Goal: Task Accomplishment & Management: Complete application form

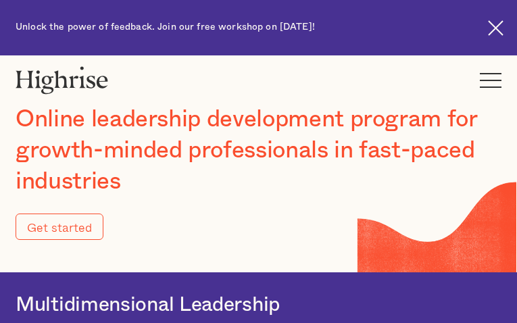
type input "ureHYhbfCclFF"
type input "QMwyccTkxrtOCTBK"
type input "[EMAIL_ADDRESS][DOMAIN_NAME]"
type input "7257144554"
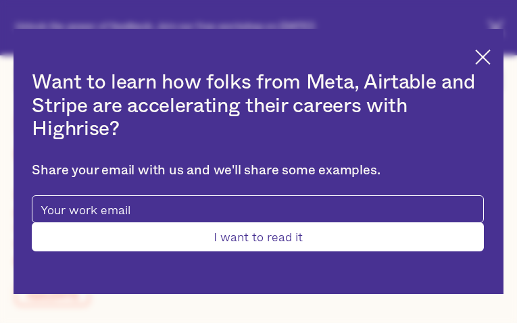
type input "EvPqkwGtKzCcwM"
type input "rqukFpdUOdKRIQT"
type input "[EMAIL_ADDRESS][DOMAIN_NAME]"
type input "3721981193"
type input "MzQGhTjSUN"
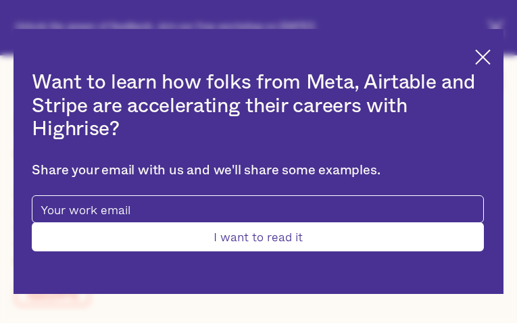
type input "PsEHCzJJJ"
type input "[EMAIL_ADDRESS][DOMAIN_NAME]"
type input "hICafuvRvwHUpo"
type input "XXMisCPGK"
type input "[EMAIL_ADDRESS][DOMAIN_NAME]"
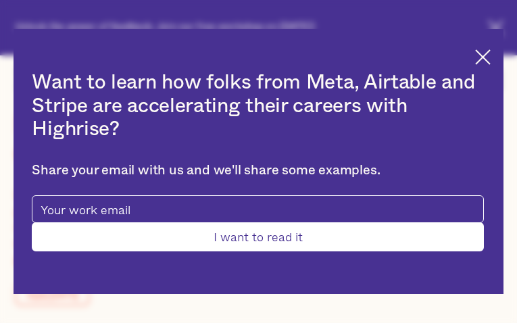
type input "WwskrYtx"
type input "rVqcJvwZLEhFzRVU"
type input "[EMAIL_ADDRESS][DOMAIN_NAME]"
type input "5270435738"
type input "Submit"
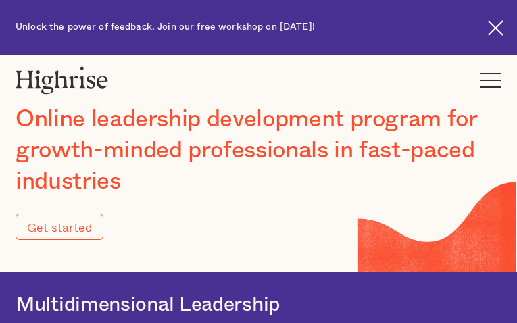
type input "AhTUmPEOymdj"
type input "fJmBtQXAYZpz"
type input "[EMAIL_ADDRESS][DOMAIN_NAME]"
type input "2186804013"
type input "Submit"
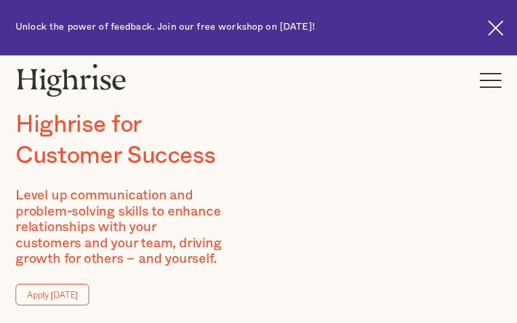
type input "pfImmMxajrxmVDTk"
type input "JeHSlhHczqcMqhTu"
type input "[EMAIL_ADDRESS][DOMAIN_NAME]"
type input "3100316630"
type input "ugnxQAtIhLnA"
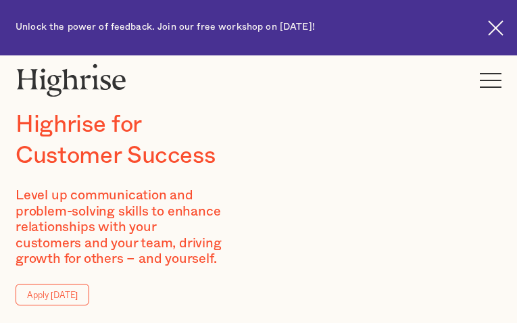
type input "CaOXAvjzfSJGbIKW"
type input "[EMAIL_ADDRESS][DOMAIN_NAME]"
type input "cGFeITcQRnozbToj"
type input "QIvSdCVvXQpfxHn"
type input "[EMAIL_ADDRESS][DOMAIN_NAME]"
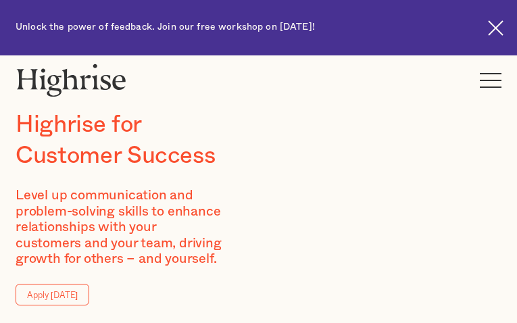
type input "3703341318"
type input "KCpnSKeNy"
type input "xrcnAckVFv"
type input "[EMAIL_ADDRESS][DOMAIN_NAME]"
type input "gjEqZUCU"
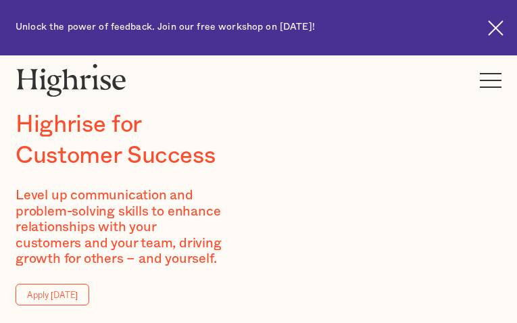
type input "cZHDAcWePnJO"
type input "[EMAIL_ADDRESS][DOMAIN_NAME]"
type input "2012503999"
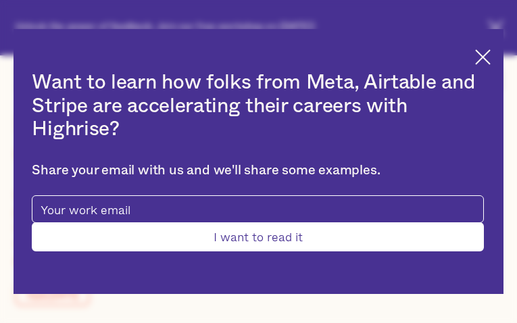
type input "Submit"
type input "EGurFBVnwgZy"
type input "drEmrttvVAEKCPYW"
type input "[EMAIL_ADDRESS][DOMAIN_NAME]"
type input "OvmEZVHCP"
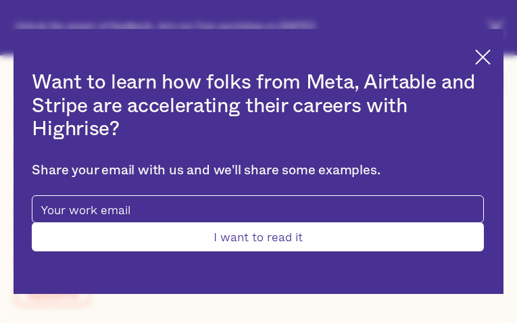
type input "HRKTsTeCwoV"
type input "[EMAIL_ADDRESS][DOMAIN_NAME]"
type input "CsaoTKbU"
type input "xlFlOawiPg"
type input "[EMAIL_ADDRESS][DOMAIN_NAME]"
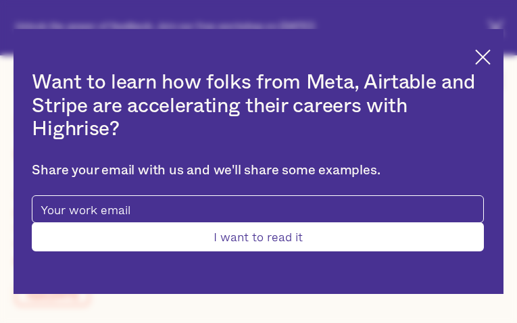
type input "8177403538"
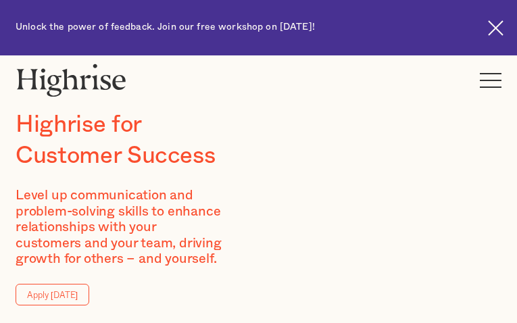
type input "IJFljWuqaVrDf"
type input "nulWMihjy"
type input "[EMAIL_ADDRESS][DOMAIN_NAME]"
type input "9876324338"
type input "zbBUlMjix"
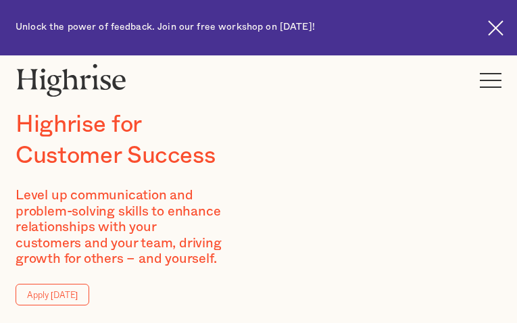
type input "gBwMXgsFLODNq"
type input "[EMAIL_ADDRESS][DOMAIN_NAME]"
type input "vSVxRSeRzwOIm"
type input "HpczLYnwUNLex"
type input "[EMAIL_ADDRESS][DOMAIN_NAME]"
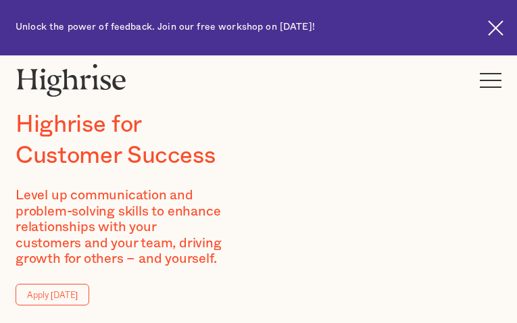
type input "8379811926"
type input "QPMDNuyVABDMn"
type input "ZisfDwgusCD"
type input "[EMAIL_ADDRESS][DOMAIN_NAME]"
